Goal: Task Accomplishment & Management: Complete application form

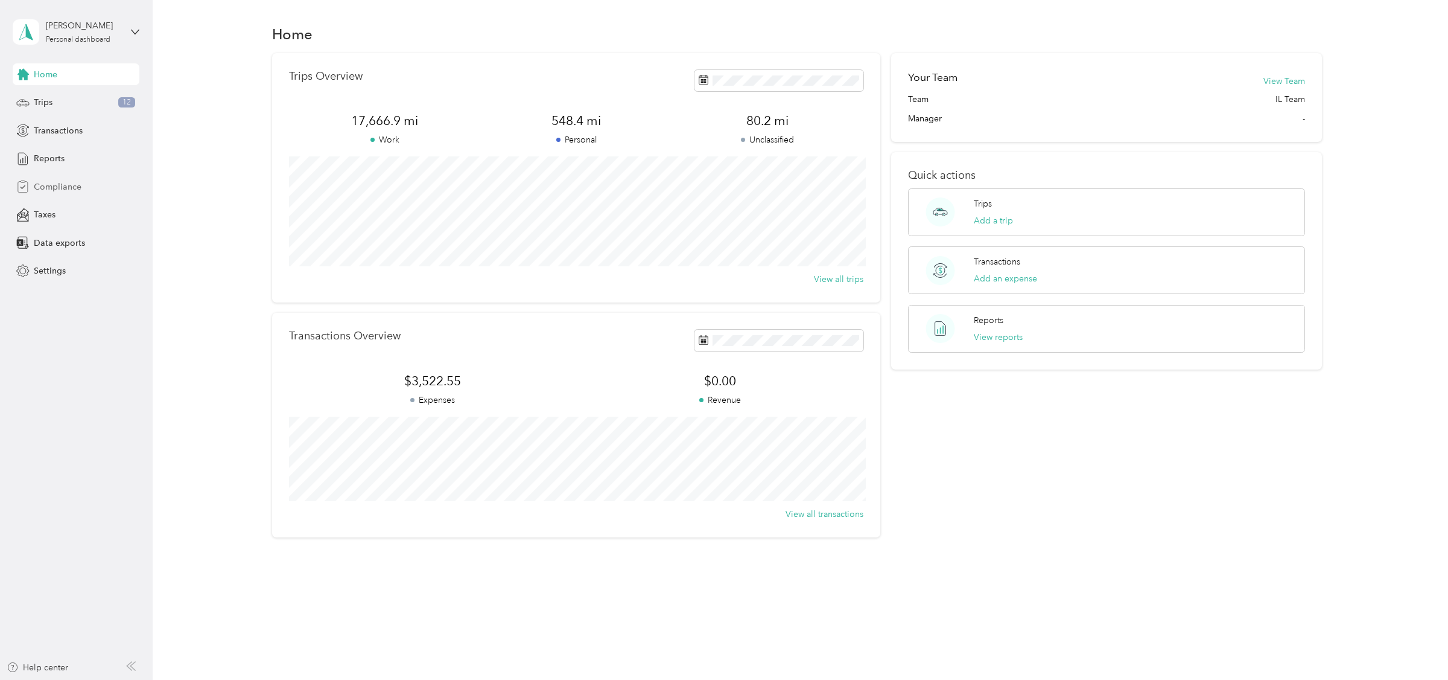
click at [52, 188] on span "Compliance" at bounding box center [58, 186] width 48 height 13
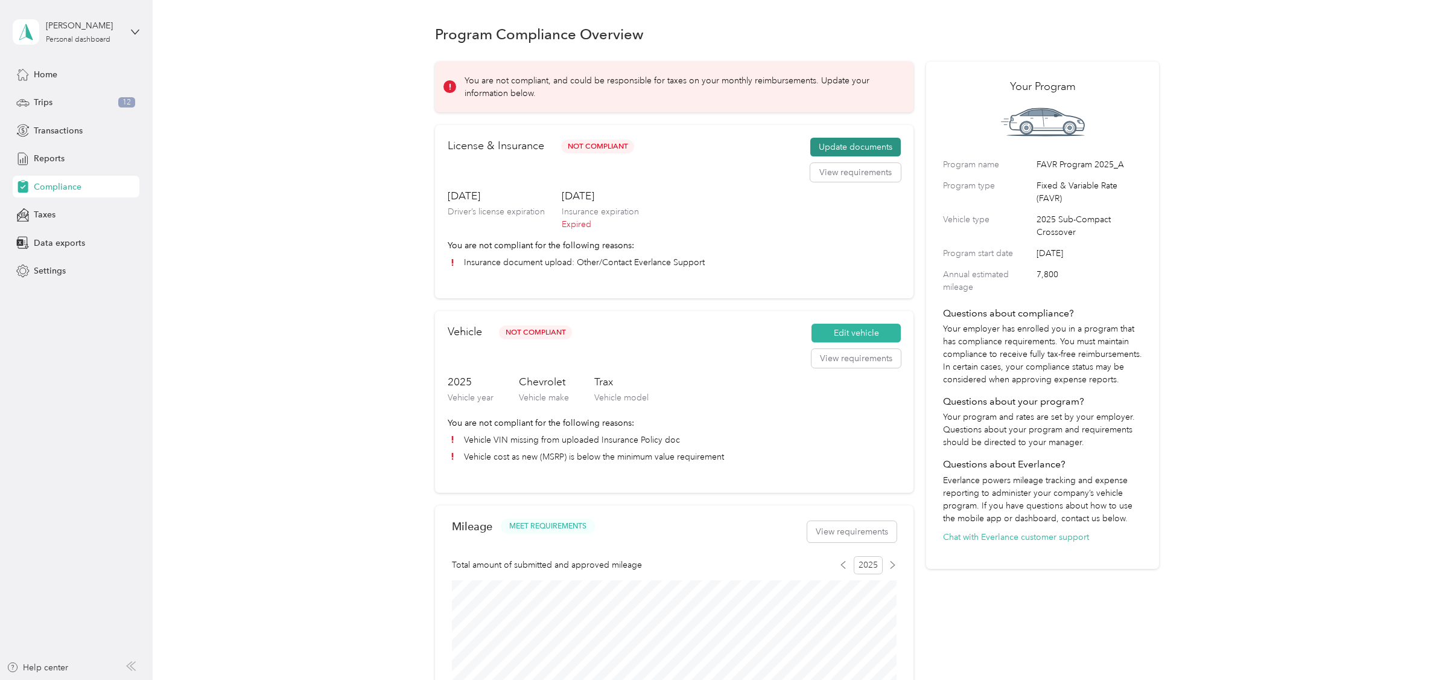
click at [832, 143] on button "Update documents" at bounding box center [855, 147] width 91 height 19
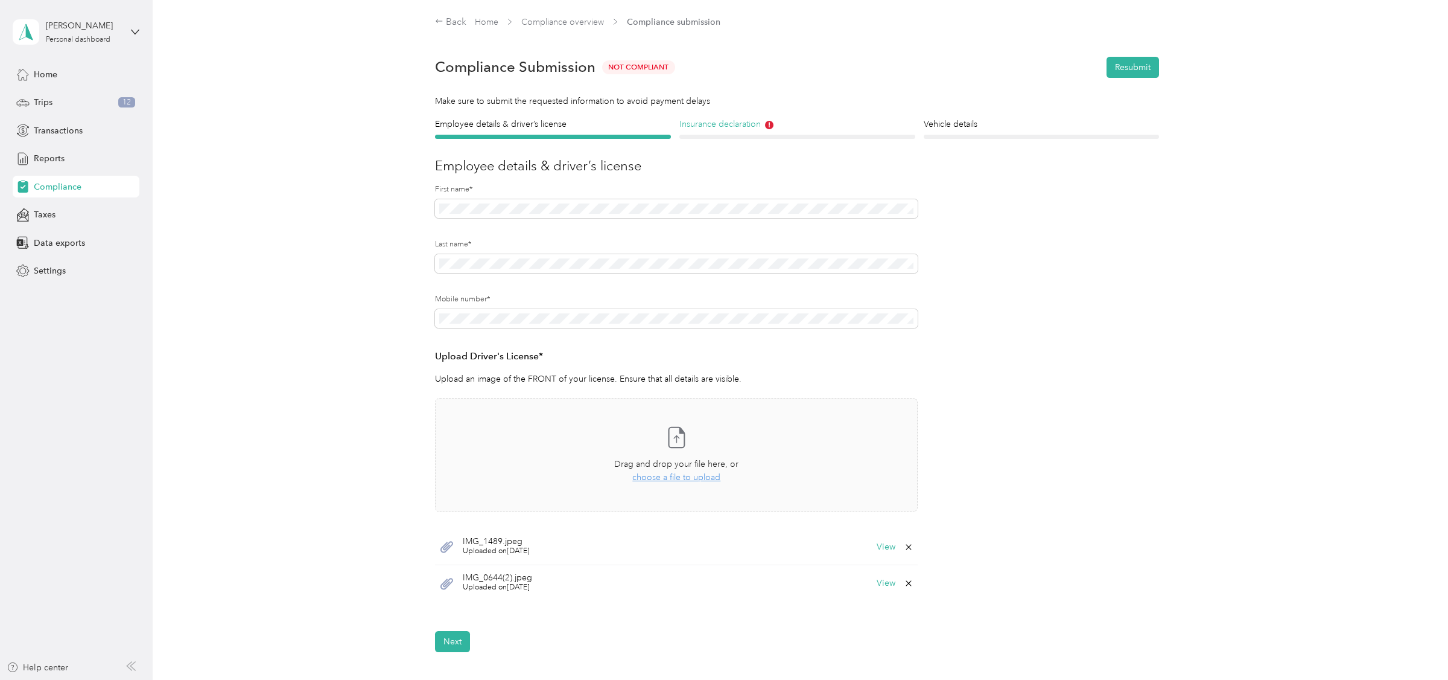
click at [752, 126] on h4 "Insurance declaration" at bounding box center [798, 124] width 236 height 13
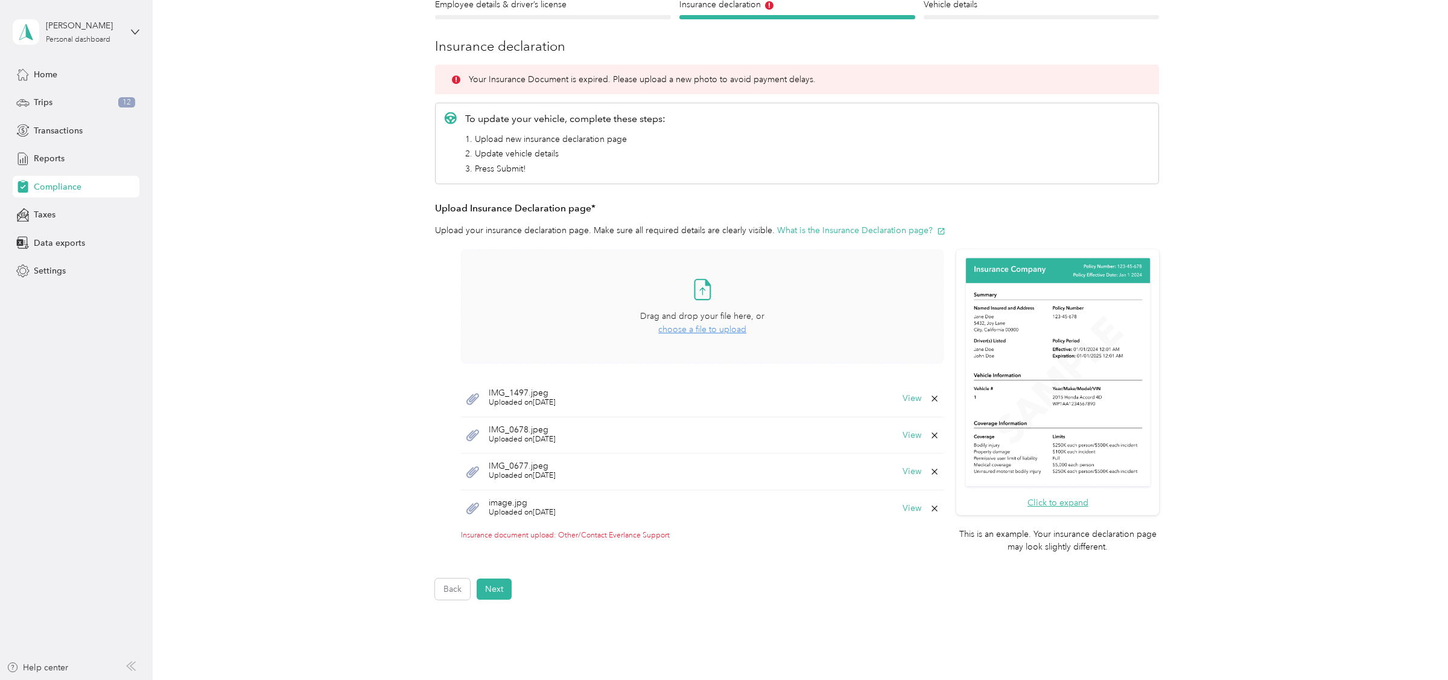
scroll to position [123, 0]
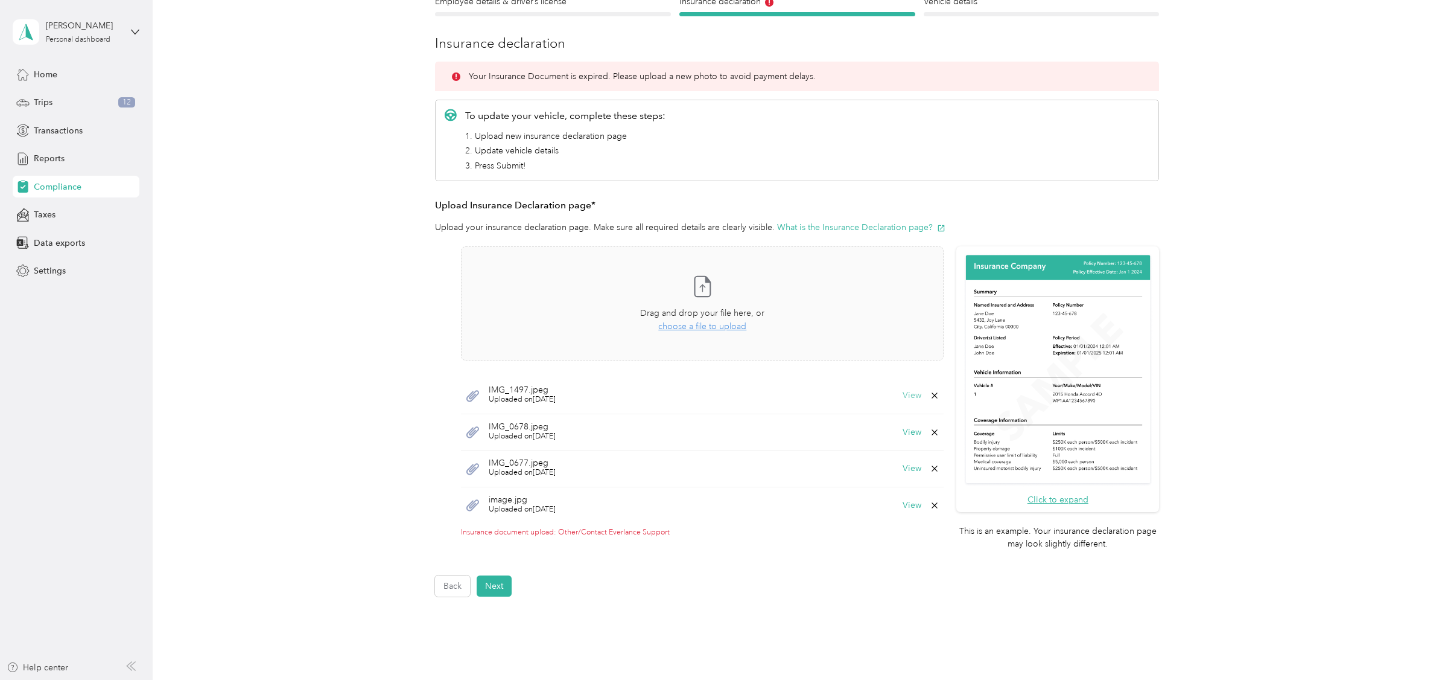
click at [918, 395] on button "View" at bounding box center [912, 395] width 19 height 8
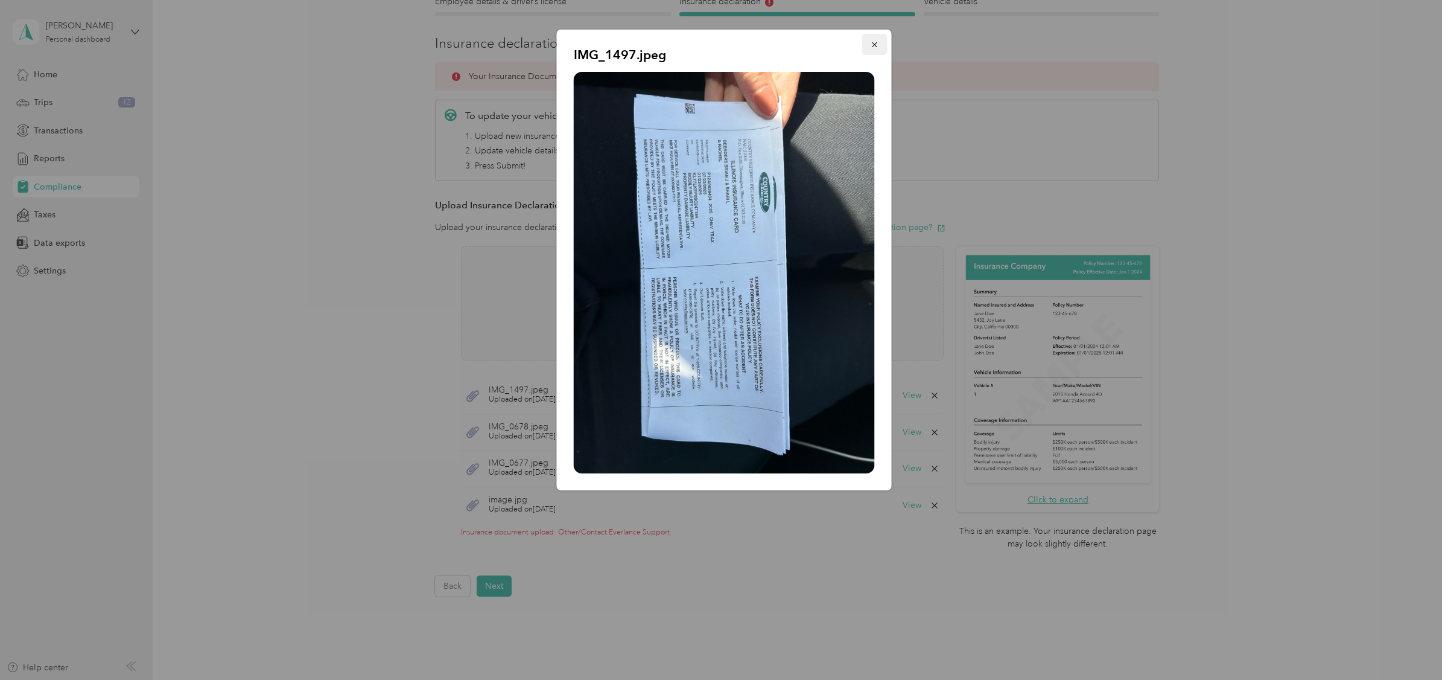
click at [878, 48] on icon "button" at bounding box center [875, 44] width 8 height 8
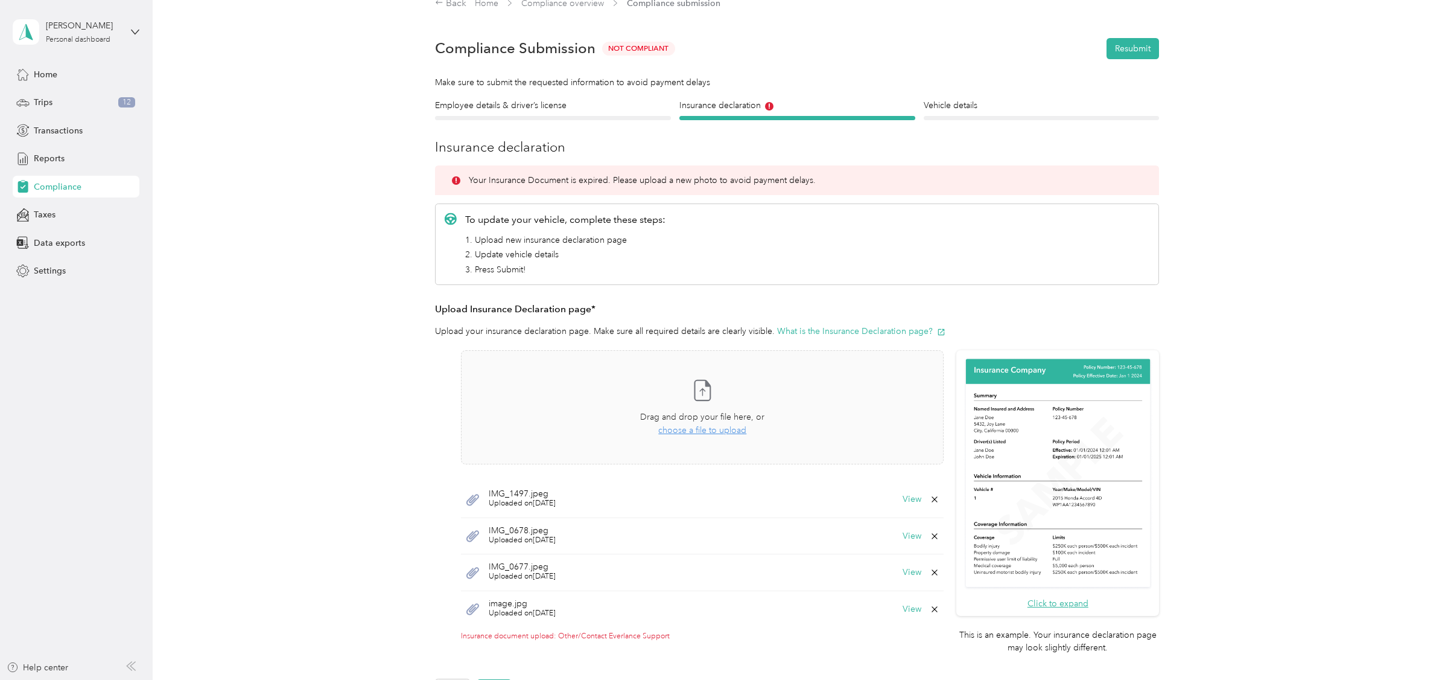
scroll to position [17, 0]
click at [964, 110] on h4 "Vehicle details" at bounding box center [1042, 107] width 236 height 13
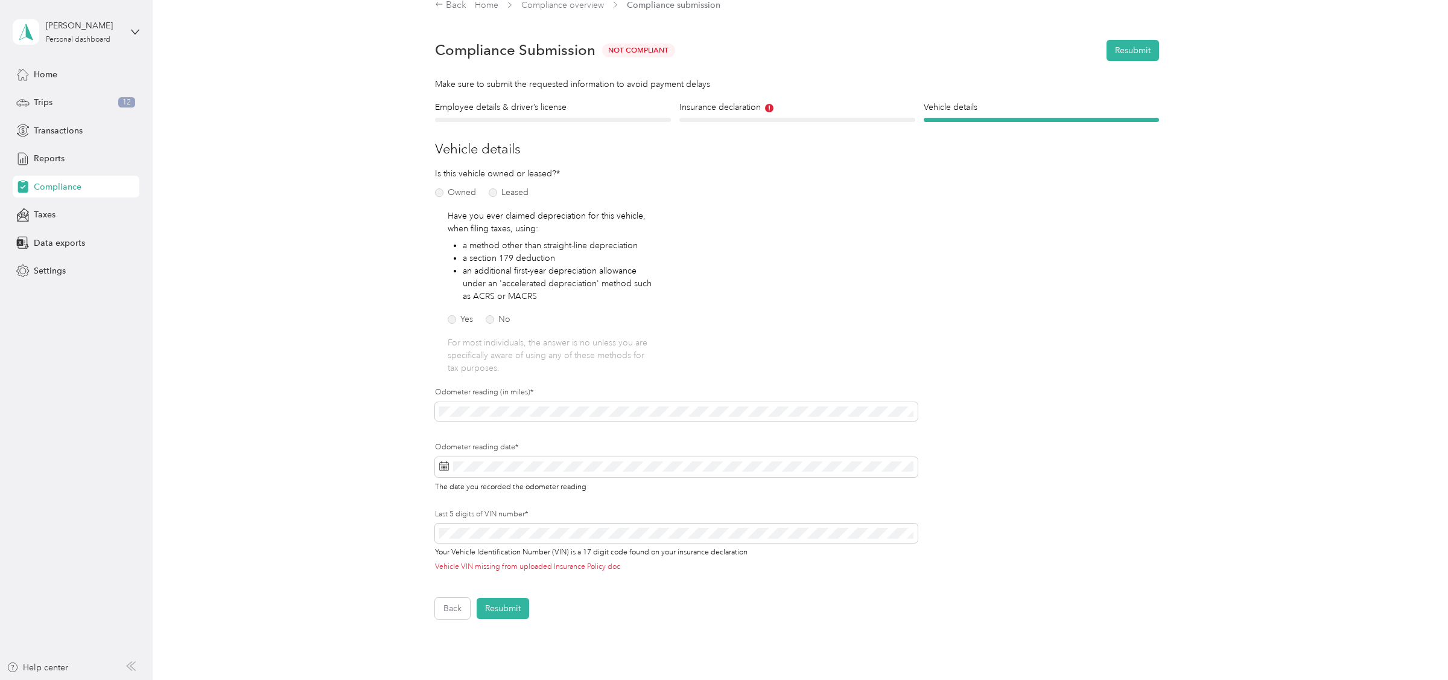
click at [559, 597] on div "Back Resubmit" at bounding box center [797, 607] width 724 height 21
click at [518, 606] on button "Resubmit" at bounding box center [503, 607] width 53 height 21
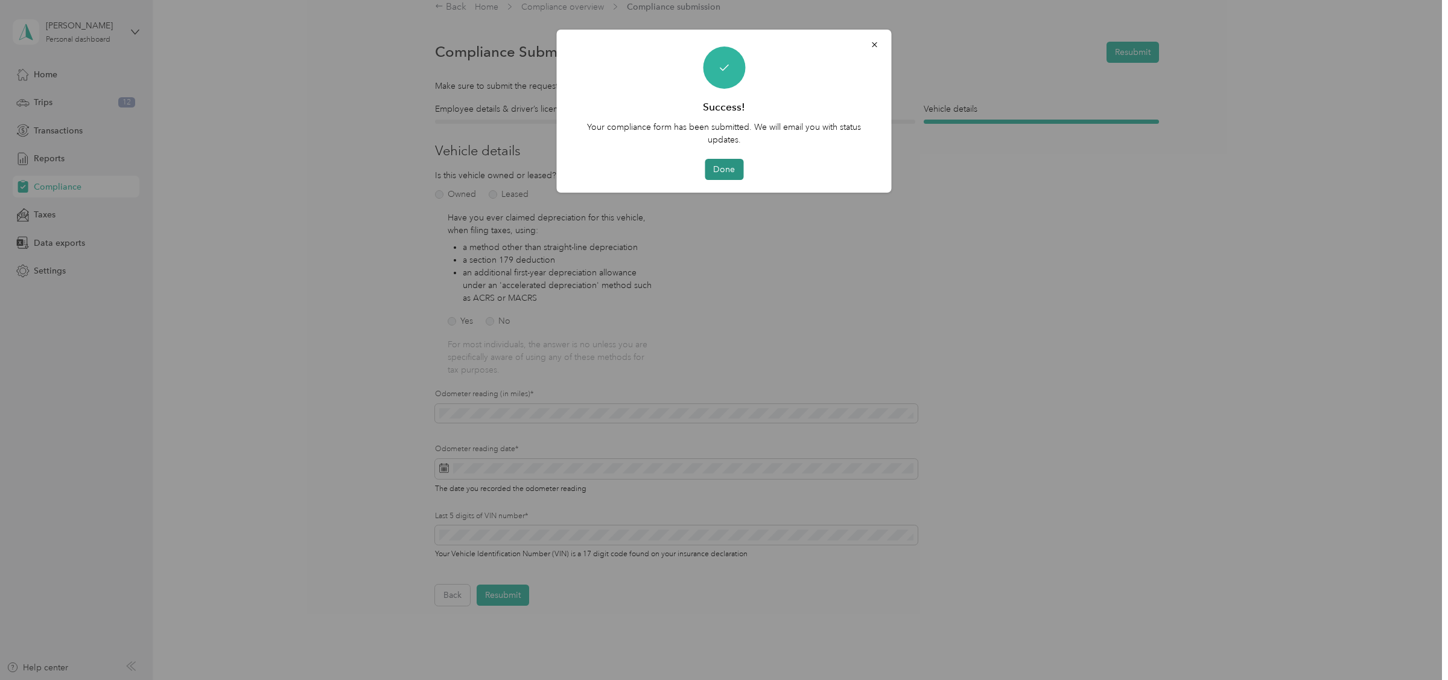
click at [729, 170] on button "Done" at bounding box center [724, 169] width 39 height 21
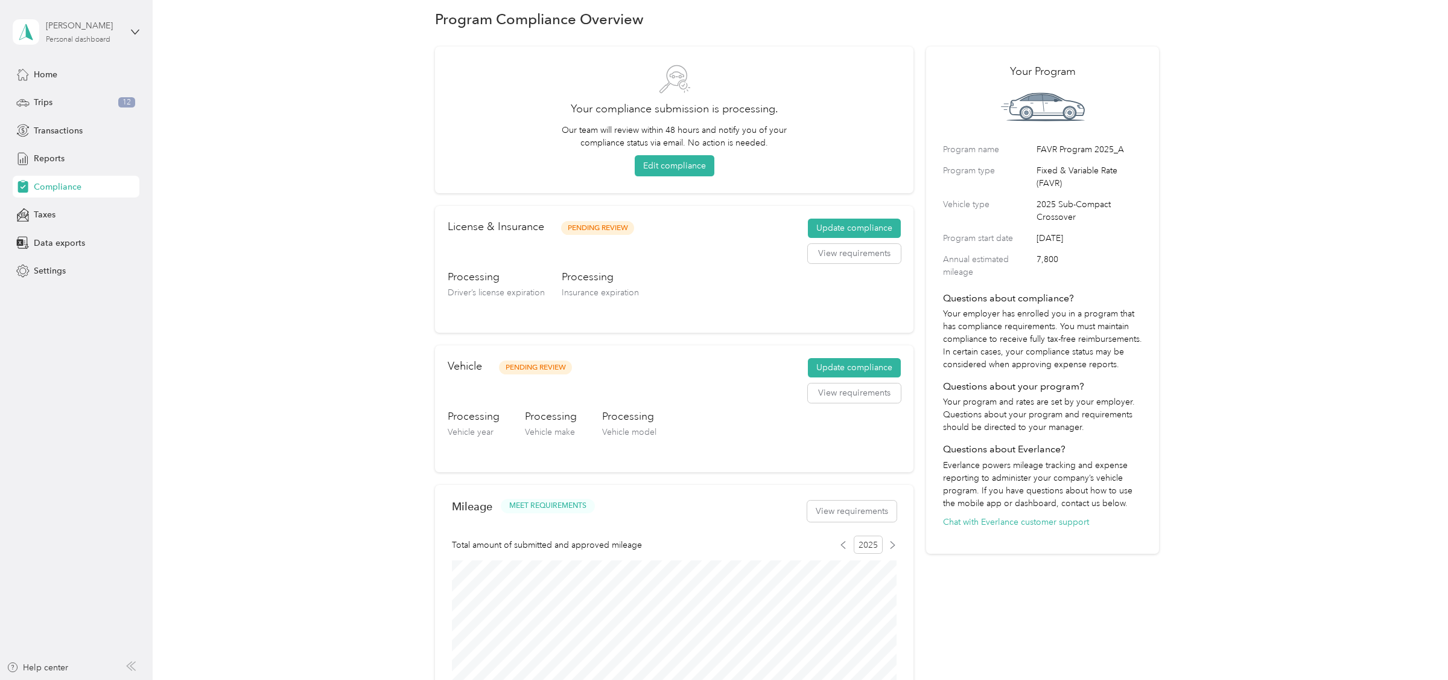
click at [89, 38] on div "Personal dashboard" at bounding box center [78, 39] width 65 height 7
click at [71, 99] on div "Log out" at bounding box center [173, 99] width 305 height 21
